Goal: Task Accomplishment & Management: Use online tool/utility

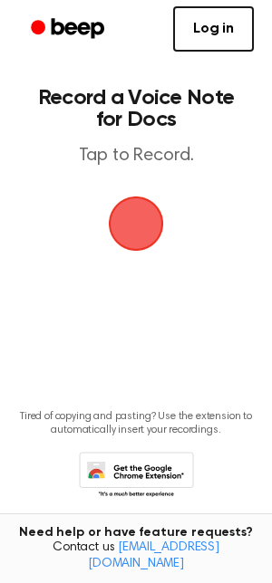
click at [131, 220] on span "button" at bounding box center [136, 223] width 51 height 51
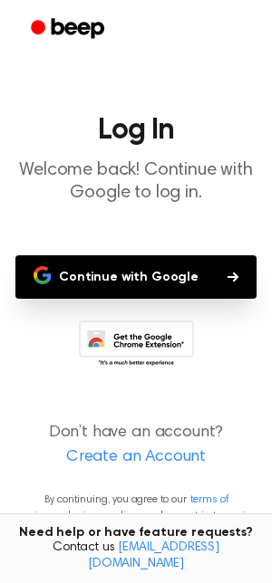
click at [135, 283] on button "Continue with Google" at bounding box center [135, 276] width 241 height 43
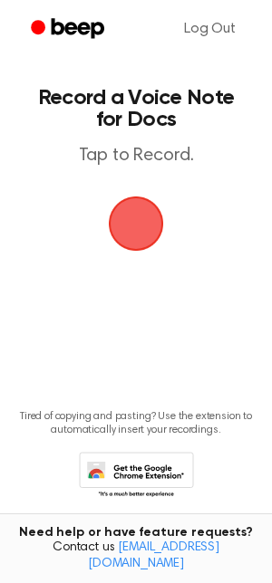
click at [153, 225] on span "button" at bounding box center [136, 223] width 51 height 51
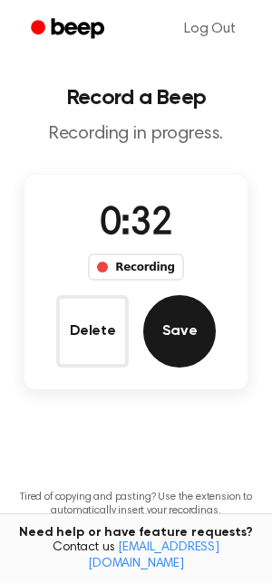
click at [188, 342] on button "Save" at bounding box center [179, 331] width 72 height 72
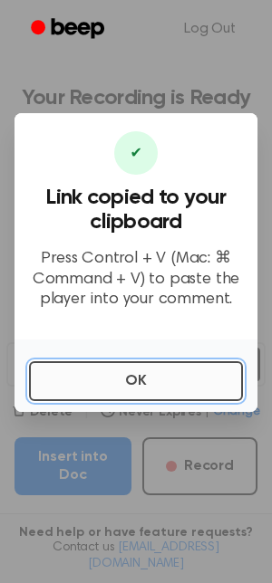
click at [126, 389] on button "OK" at bounding box center [136, 381] width 214 height 40
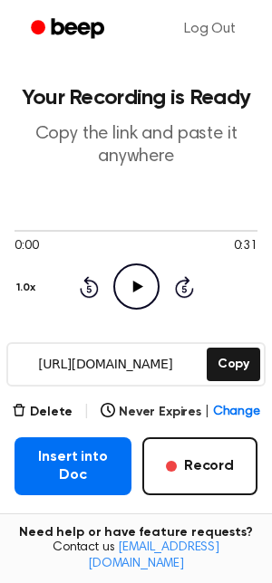
click at [133, 287] on icon at bounding box center [137, 287] width 10 height 12
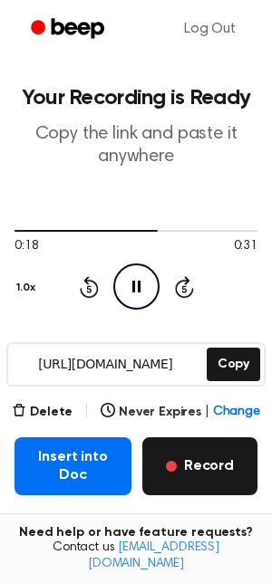
click at [223, 475] on button "Record" at bounding box center [199, 467] width 115 height 58
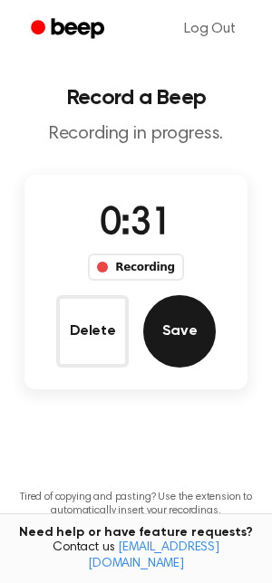
click at [204, 323] on button "Save" at bounding box center [179, 331] width 72 height 72
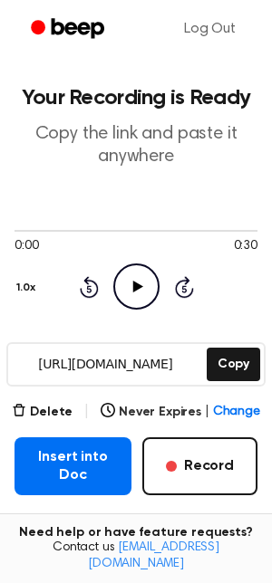
click at [142, 279] on icon "Play Audio" at bounding box center [136, 287] width 46 height 46
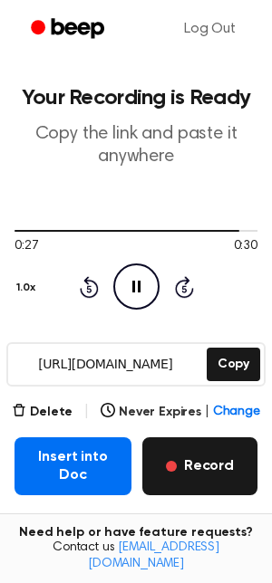
click at [183, 467] on button "Record" at bounding box center [199, 467] width 115 height 58
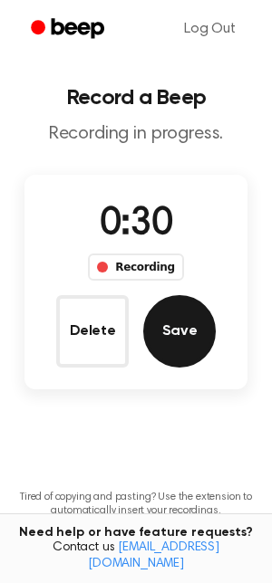
click at [188, 332] on button "Save" at bounding box center [179, 331] width 72 height 72
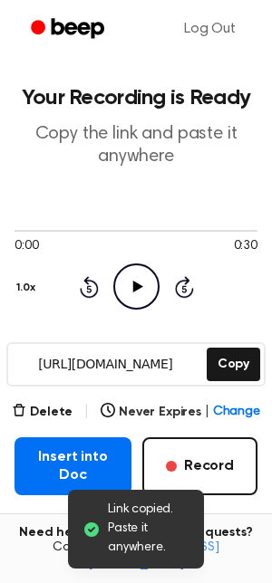
click at [138, 295] on icon "Play Audio" at bounding box center [136, 287] width 46 height 46
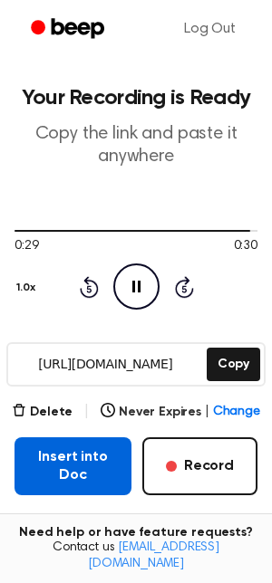
click at [70, 459] on button "Insert into Doc" at bounding box center [72, 467] width 117 height 58
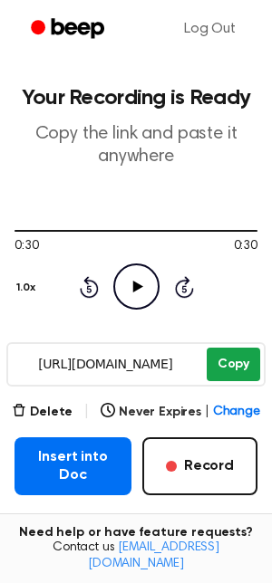
click at [225, 371] on button "Copy" at bounding box center [233, 365] width 53 height 34
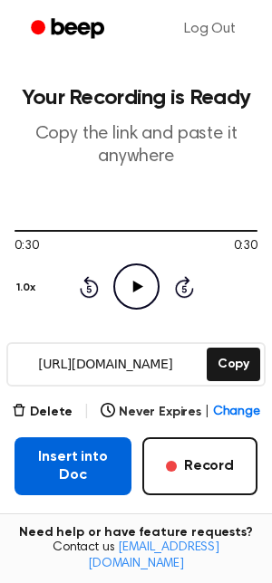
click at [97, 465] on button "Insert into Doc" at bounding box center [72, 467] width 117 height 58
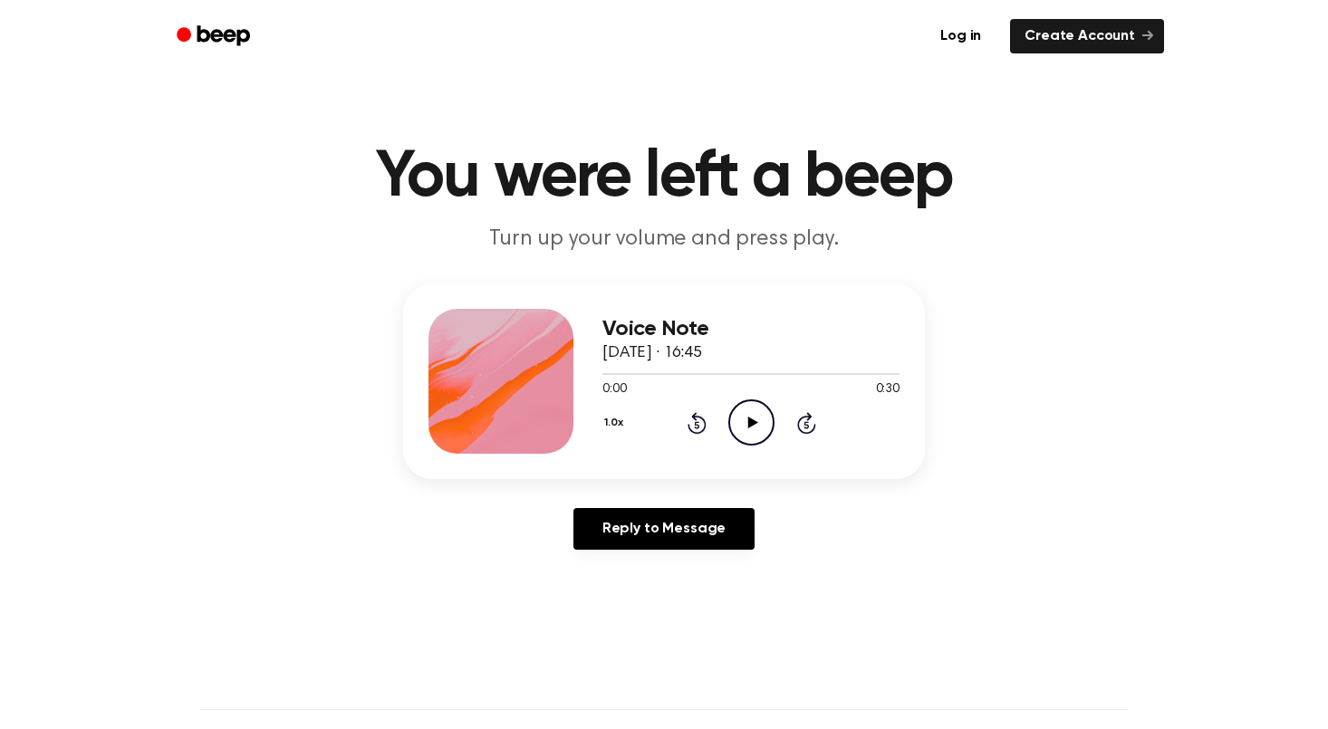
click at [746, 410] on icon "Play Audio" at bounding box center [751, 423] width 46 height 46
click at [746, 413] on icon "Pause Audio" at bounding box center [751, 423] width 46 height 46
